Goal: Task Accomplishment & Management: Manage account settings

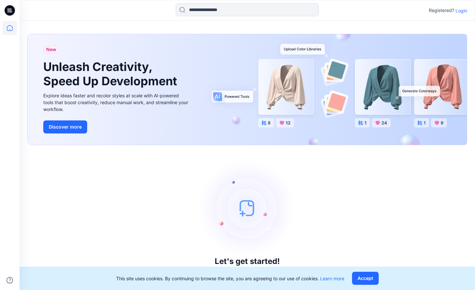
click at [462, 11] on p "Login" at bounding box center [461, 10] width 12 height 7
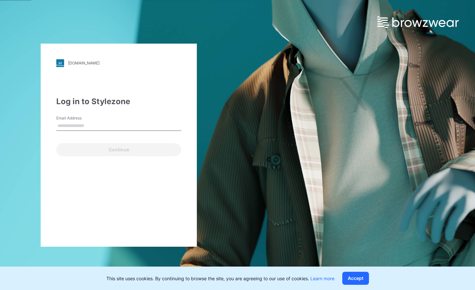
type input "**********"
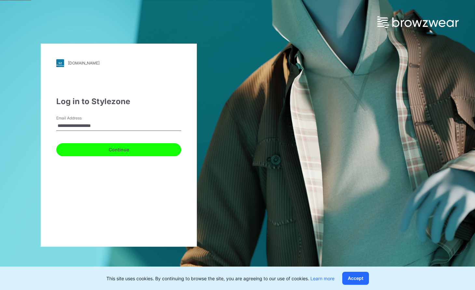
click at [115, 150] on button "Continue" at bounding box center [118, 149] width 125 height 13
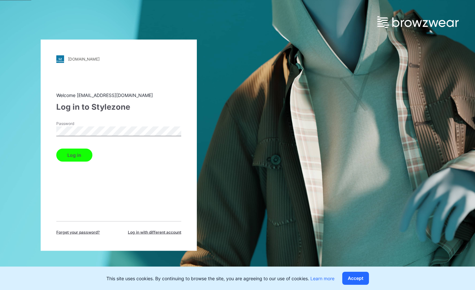
click at [77, 149] on button "Log in" at bounding box center [74, 154] width 36 height 13
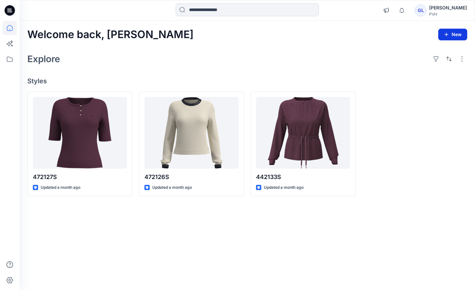
click at [453, 31] on button "New" at bounding box center [452, 35] width 29 height 12
click at [438, 74] on p "New Collection" at bounding box center [438, 76] width 32 height 8
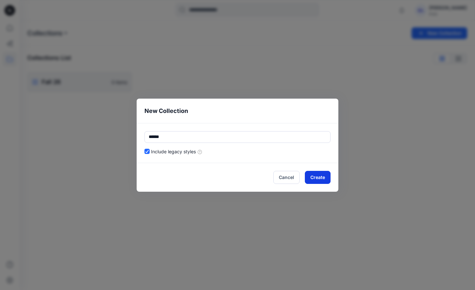
type input "******"
click at [318, 181] on button "Create" at bounding box center [318, 177] width 26 height 13
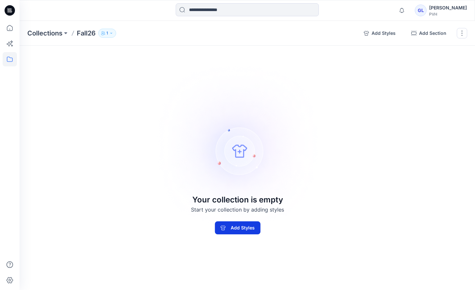
click at [239, 231] on button "Add Styles" at bounding box center [238, 227] width 46 height 13
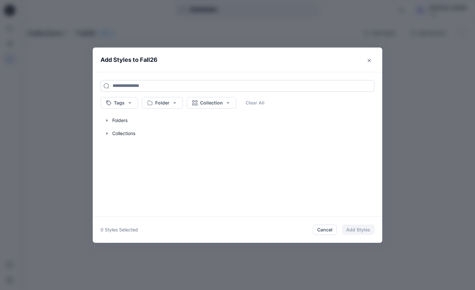
click at [175, 89] on input at bounding box center [238, 86] width 274 height 12
click at [369, 60] on icon "Close" at bounding box center [369, 60] width 3 height 3
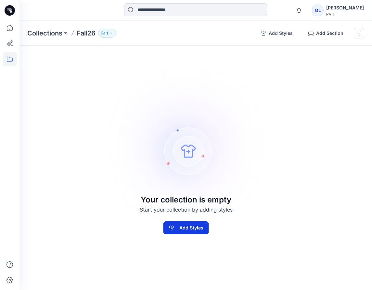
click at [185, 231] on button "Add Styles" at bounding box center [187, 227] width 46 height 13
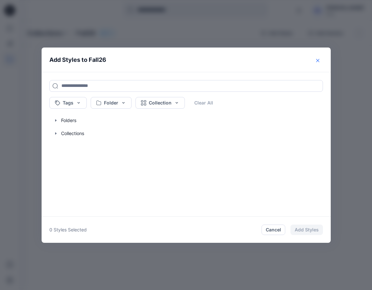
click at [318, 60] on icon "Close" at bounding box center [317, 60] width 3 height 3
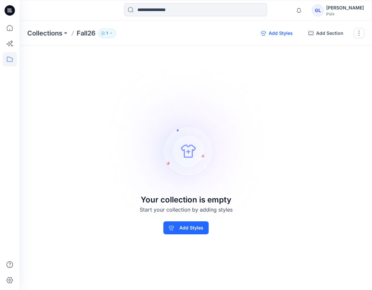
click at [281, 32] on button "Add Styles" at bounding box center [277, 33] width 42 height 10
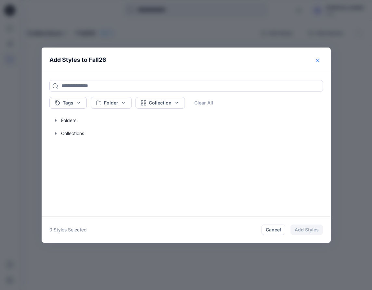
click at [317, 57] on button "Close" at bounding box center [318, 60] width 10 height 10
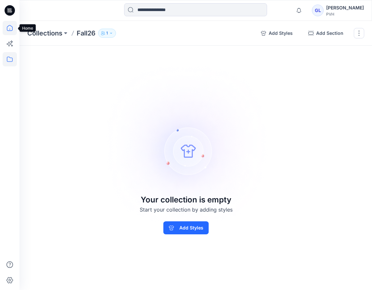
click at [11, 27] on icon at bounding box center [10, 28] width 14 height 14
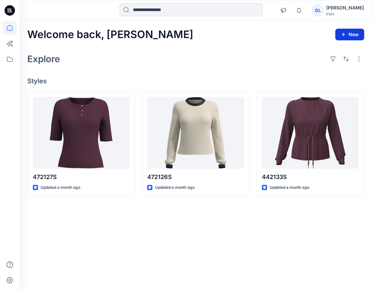
click at [359, 35] on button "New" at bounding box center [350, 35] width 29 height 12
click at [345, 52] on button "New Style" at bounding box center [335, 51] width 56 height 13
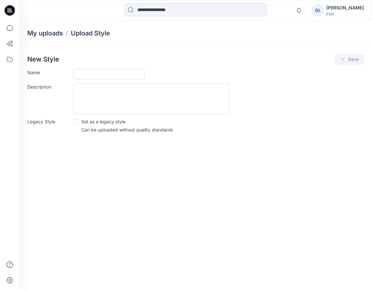
click at [127, 77] on input "Name" at bounding box center [110, 74] width 72 height 10
type input "**********"
click at [120, 94] on textarea "Description" at bounding box center [152, 98] width 156 height 31
type textarea "*******"
click at [352, 59] on button "Save" at bounding box center [350, 59] width 30 height 12
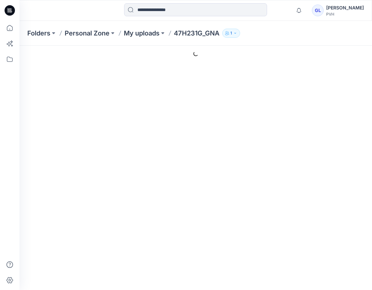
click at [205, 129] on div "General Name Description ******* Status Label Set Status Set Status RESUBMIT RE…" at bounding box center [221, 139] width 267 height 83
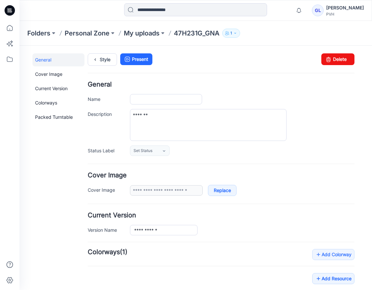
type input "**********"
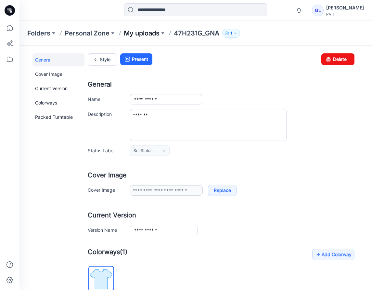
click at [155, 35] on p "My uploads" at bounding box center [142, 33] width 36 height 9
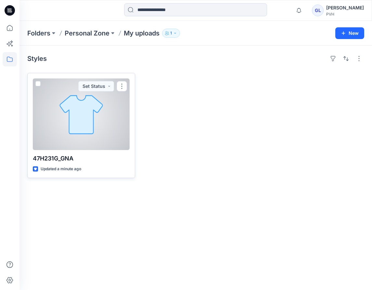
click at [94, 125] on div at bounding box center [81, 114] width 97 height 72
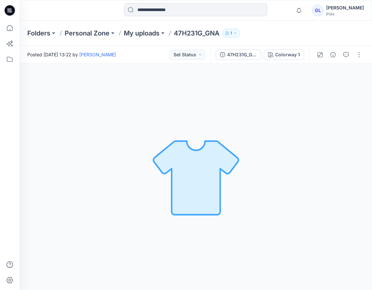
click at [94, 125] on div "Colorway 1 Loading... Material Properties Loading..." at bounding box center [196, 177] width 353 height 226
click at [361, 53] on button "button" at bounding box center [359, 54] width 10 height 10
click at [193, 130] on div "Colorway 1 Loading... Material Properties Loading..." at bounding box center [196, 177] width 353 height 226
click at [13, 27] on icon at bounding box center [10, 28] width 14 height 14
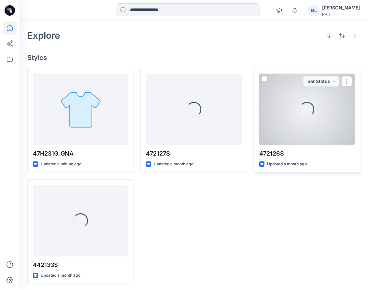
scroll to position [25, 0]
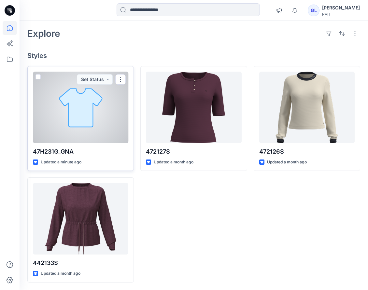
click at [116, 126] on div at bounding box center [80, 108] width 95 height 72
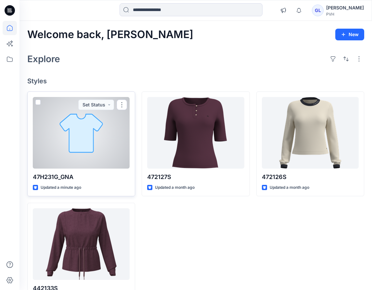
click at [116, 126] on div "Welcome back, [PERSON_NAME] New Explore Styles 47H231G_GNA Updated a minute ago…" at bounding box center [196, 168] width 353 height 295
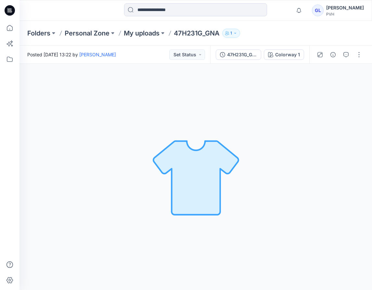
click at [278, 182] on div "Colorway 1 Loading... Material Properties Loading..." at bounding box center [196, 177] width 353 height 226
click at [278, 181] on div "Colorway 1 Loading... Material Properties Loading..." at bounding box center [196, 177] width 353 height 226
click at [359, 53] on button "button" at bounding box center [359, 54] width 10 height 10
click at [46, 139] on div "Colorway 1 Loading... Material Properties Loading..." at bounding box center [196, 177] width 353 height 226
click at [39, 33] on p "Folders" at bounding box center [38, 33] width 23 height 9
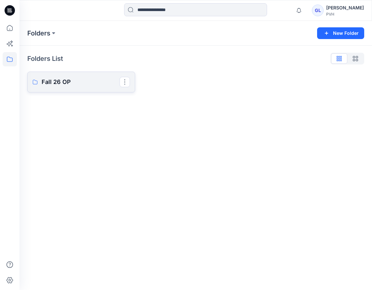
click at [64, 79] on p "Fall 26 OP" at bounding box center [81, 81] width 78 height 9
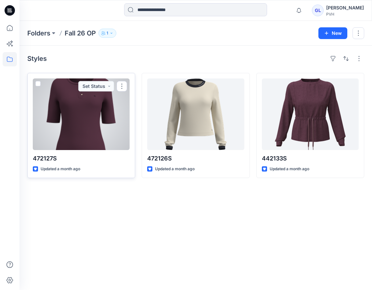
click at [65, 115] on div at bounding box center [81, 114] width 97 height 72
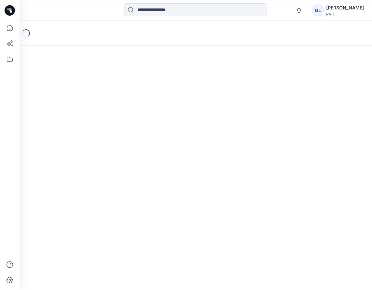
click at [65, 115] on div "Loading..." at bounding box center [196, 155] width 353 height 269
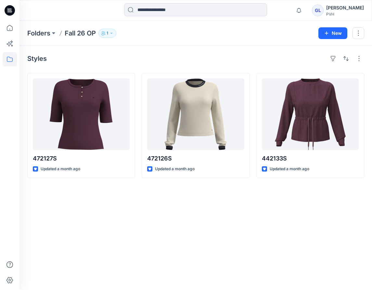
click at [139, 244] on div "Styles 472127S Updated a month ago 472126S Updated a month ago 442133S Updated …" at bounding box center [196, 168] width 353 height 244
click at [331, 33] on button "New" at bounding box center [333, 33] width 29 height 12
click at [318, 50] on p "New Style" at bounding box center [313, 50] width 22 height 8
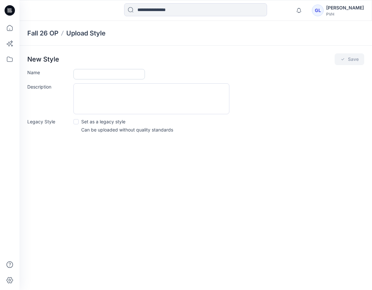
click at [110, 77] on input "Name" at bounding box center [110, 74] width 72 height 10
type input "**********"
click at [345, 57] on icon "submit" at bounding box center [343, 59] width 5 height 5
click at [349, 58] on button "Save" at bounding box center [350, 59] width 30 height 12
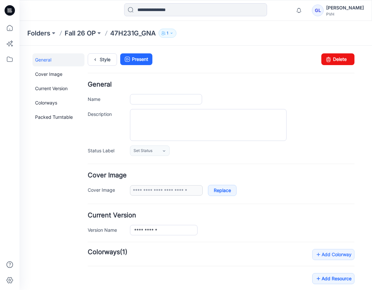
type input "**********"
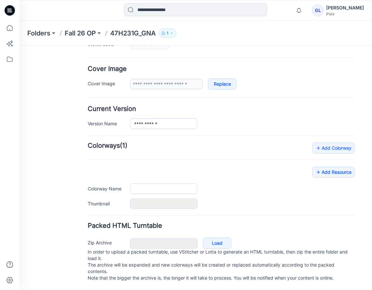
type input "**********"
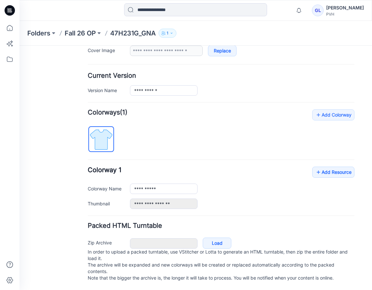
scroll to position [146, 0]
click at [189, 85] on input "**********" at bounding box center [164, 90] width 68 height 10
type input "*******"
click at [337, 109] on link "Add Colorway" at bounding box center [334, 114] width 42 height 11
type input "**********"
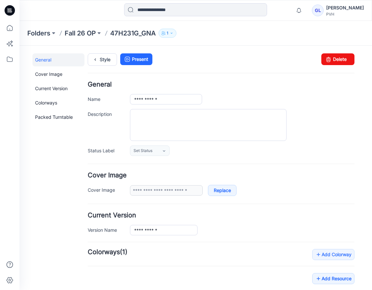
scroll to position [0, 0]
type input "**********"
click at [83, 33] on p "Fall 26 OP" at bounding box center [80, 33] width 31 height 9
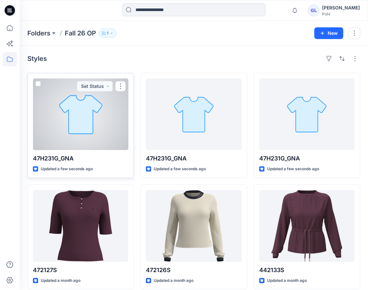
click at [39, 84] on span at bounding box center [37, 83] width 5 height 5
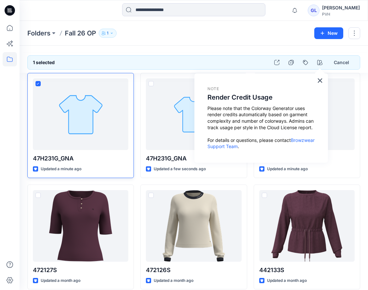
click at [217, 41] on div "Folders Fall 26 OP 1 New" at bounding box center [194, 33] width 348 height 25
click at [352, 32] on button "button" at bounding box center [354, 33] width 12 height 12
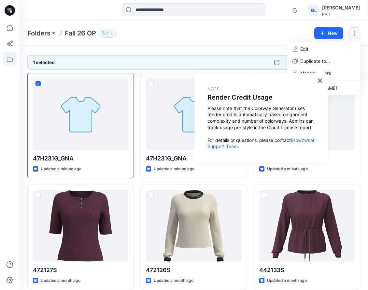
click at [247, 35] on div "Folders Fall 26 OP 1" at bounding box center [168, 33] width 282 height 9
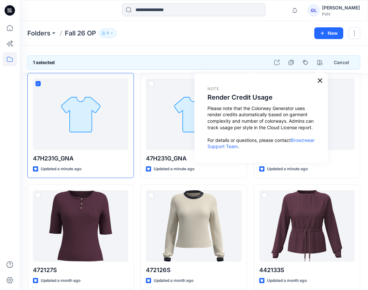
click at [319, 78] on button "×" at bounding box center [320, 80] width 6 height 10
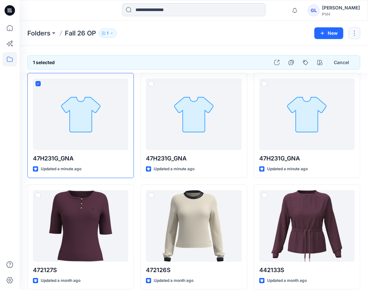
click at [355, 32] on button "button" at bounding box center [354, 33] width 12 height 12
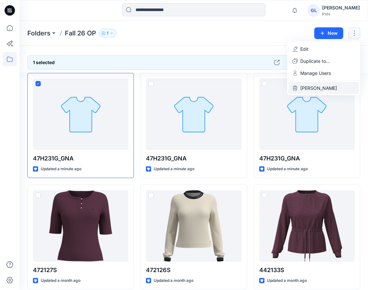
click at [333, 85] on button "[PERSON_NAME]" at bounding box center [323, 88] width 70 height 12
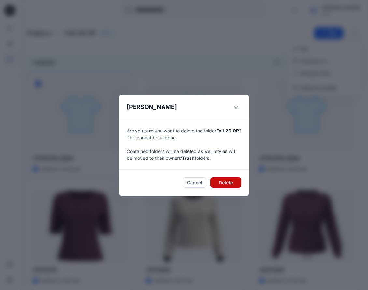
click at [227, 182] on button "Delete" at bounding box center [225, 182] width 31 height 10
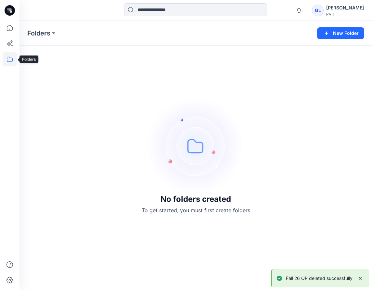
click at [11, 63] on icon at bounding box center [10, 59] width 14 height 14
click at [13, 31] on icon at bounding box center [10, 28] width 14 height 14
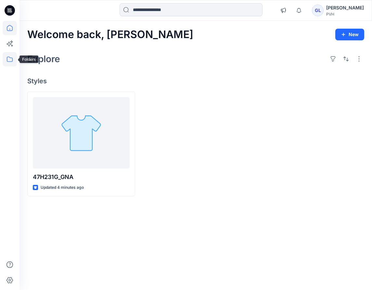
click at [10, 61] on icon at bounding box center [10, 59] width 14 height 14
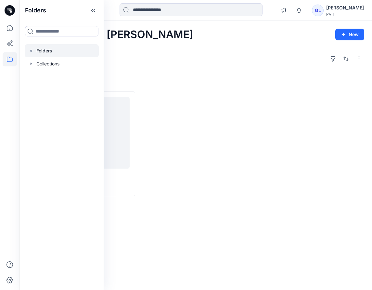
click at [45, 54] on p "Folders" at bounding box center [44, 51] width 16 height 8
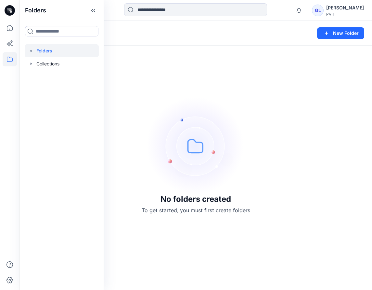
click at [260, 105] on div "No folders created To get started, you must first create folders" at bounding box center [196, 155] width 353 height 269
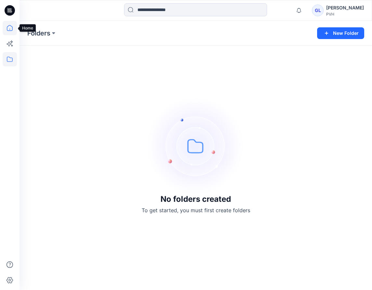
click at [8, 29] on icon at bounding box center [10, 28] width 14 height 14
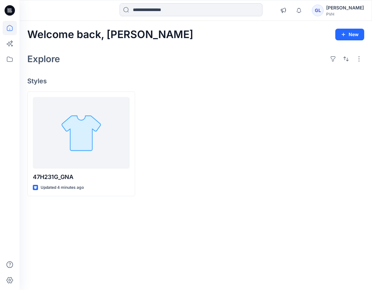
click at [10, 11] on icon at bounding box center [10, 10] width 10 height 10
click at [8, 28] on icon at bounding box center [10, 28] width 14 height 14
click at [11, 12] on icon at bounding box center [11, 12] width 2 height 0
